Goal: Find specific page/section: Find specific page/section

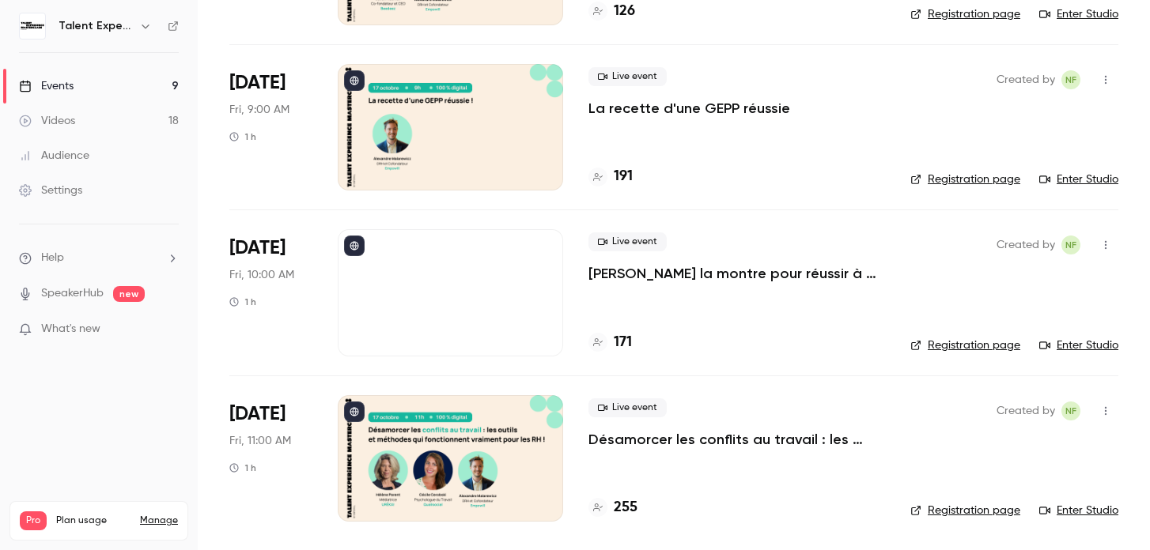
scroll to position [1064, 0]
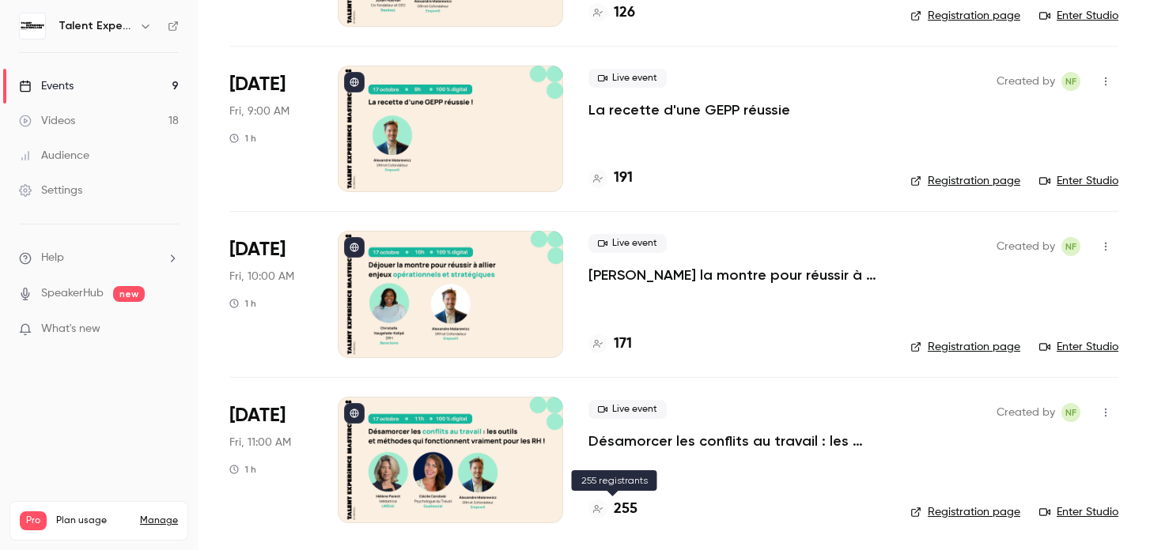
click at [626, 510] on h4 "255" at bounding box center [626, 509] width 24 height 21
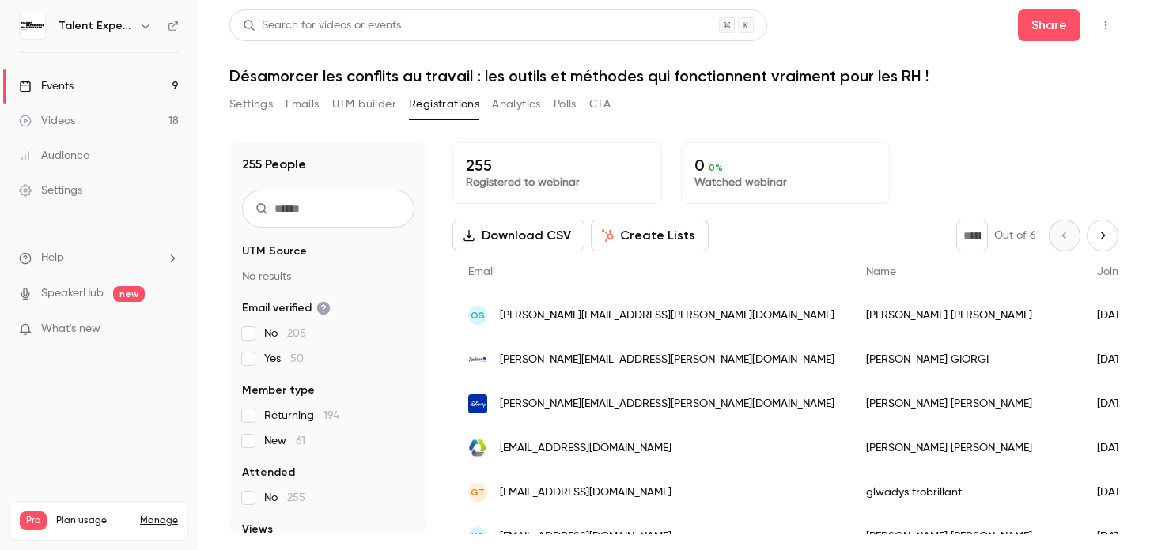
click at [1099, 243] on button "Next page" at bounding box center [1103, 236] width 32 height 32
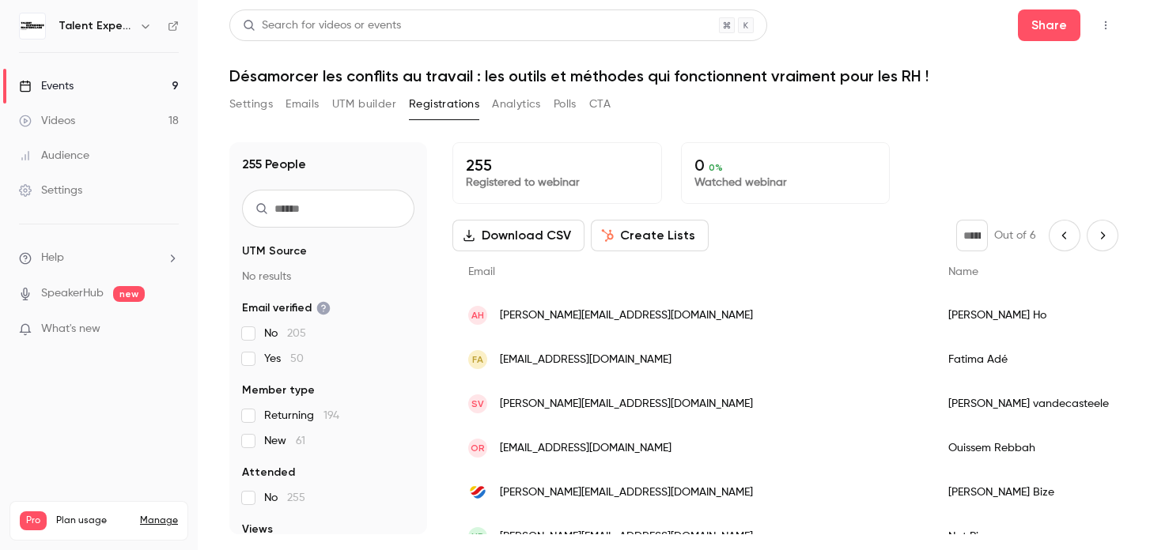
click at [1115, 241] on button "Next page" at bounding box center [1103, 236] width 32 height 32
type input "*"
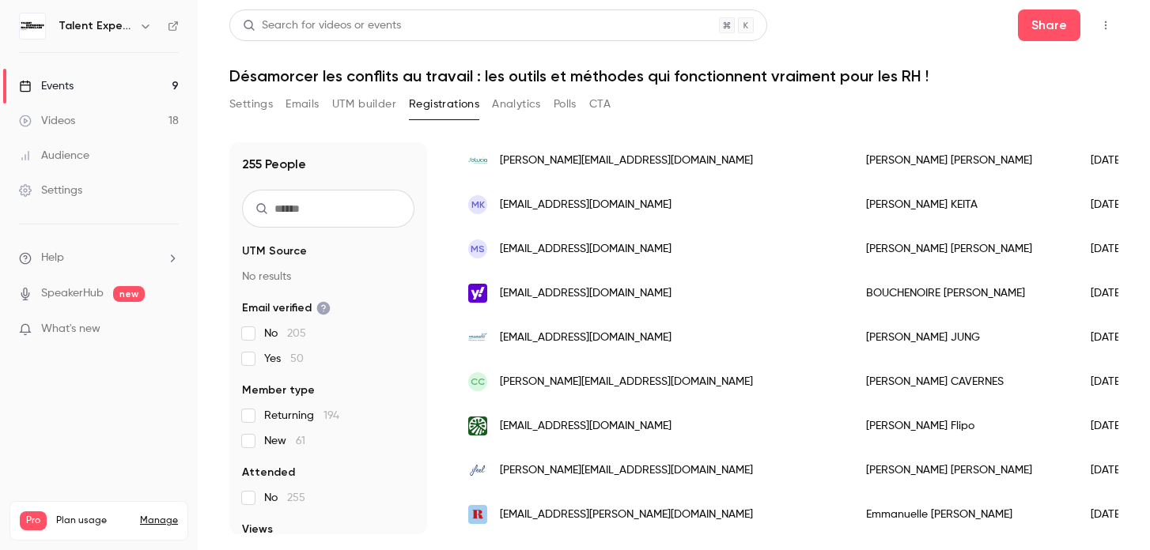
scroll to position [460, 0]
